Goal: Transaction & Acquisition: Purchase product/service

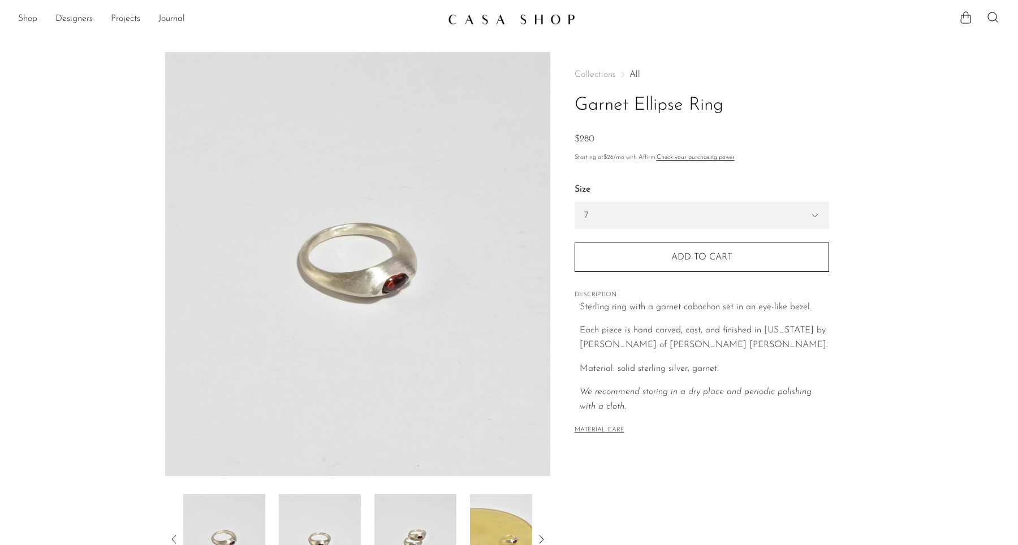
click at [32, 20] on link "Shop" at bounding box center [27, 19] width 19 height 15
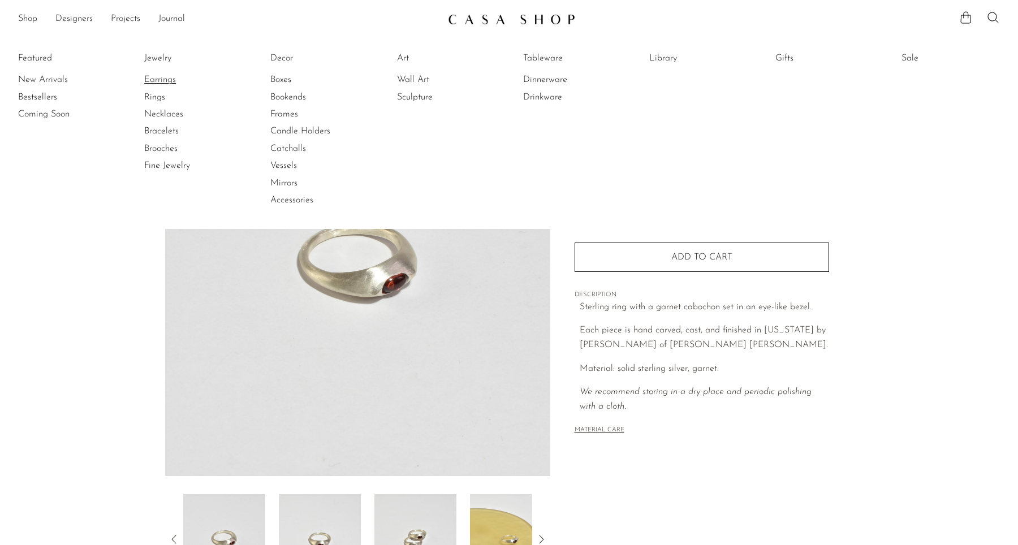
click at [161, 81] on link "Earrings" at bounding box center [186, 80] width 85 height 12
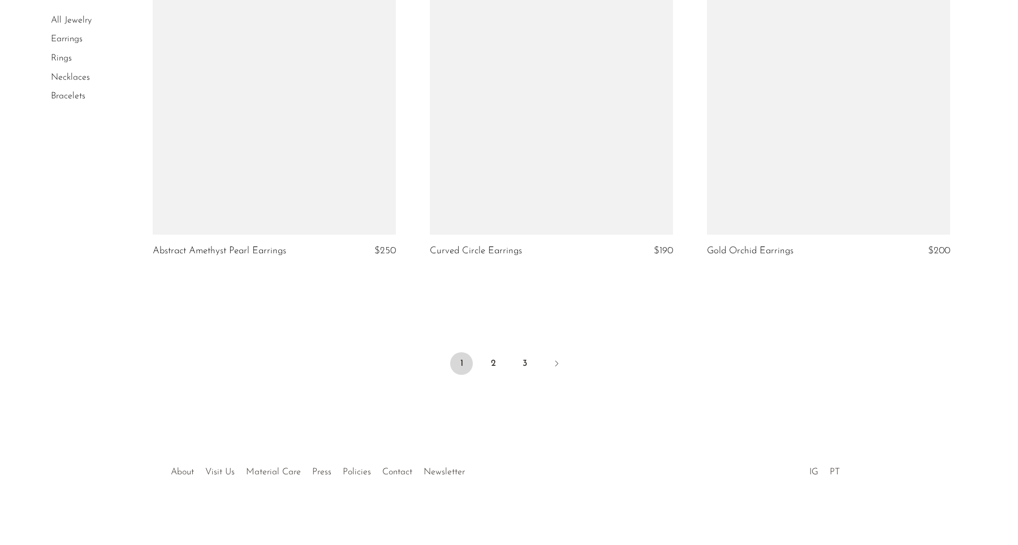
scroll to position [4504, 0]
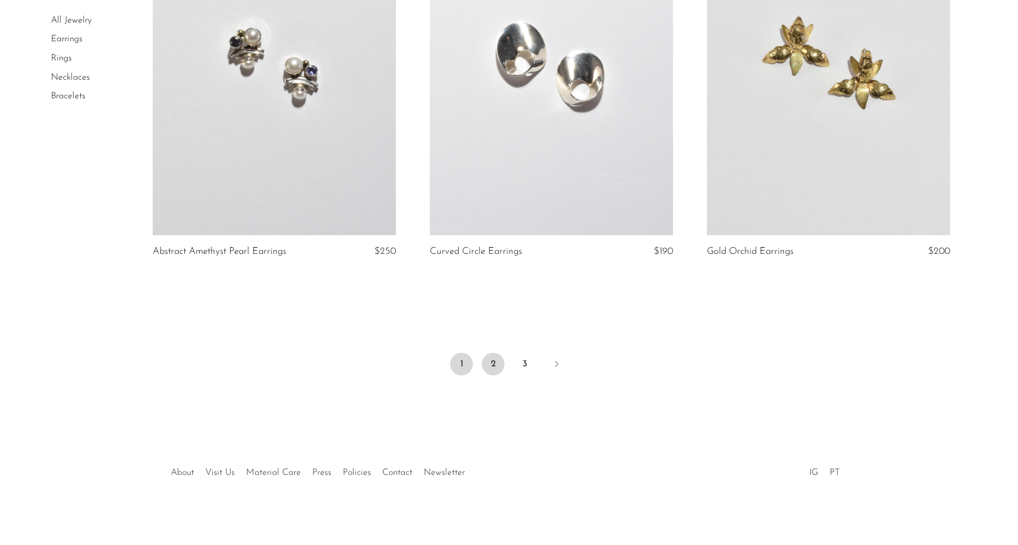
click at [496, 360] on link "2" at bounding box center [493, 364] width 23 height 23
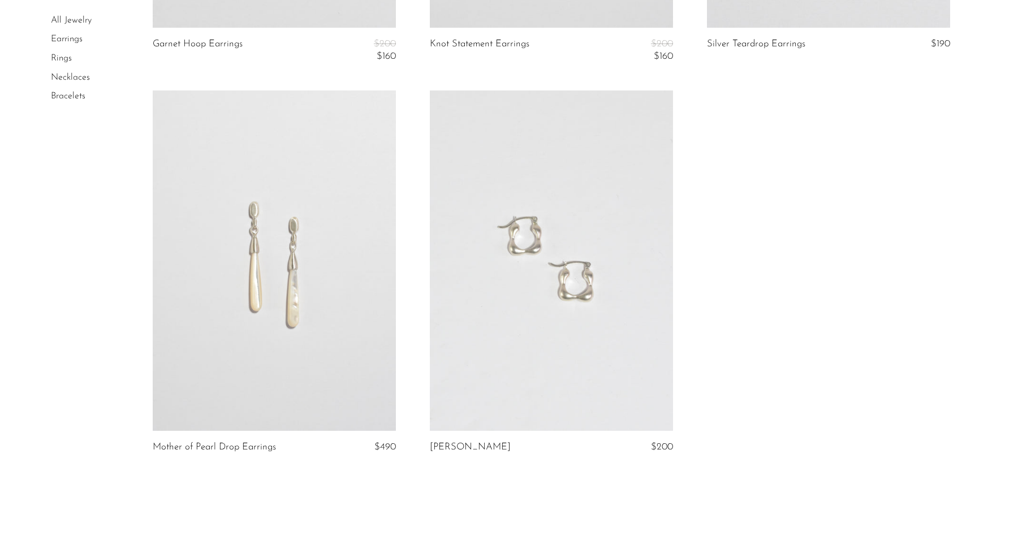
scroll to position [4384, 0]
